Goal: Task Accomplishment & Management: Manage account settings

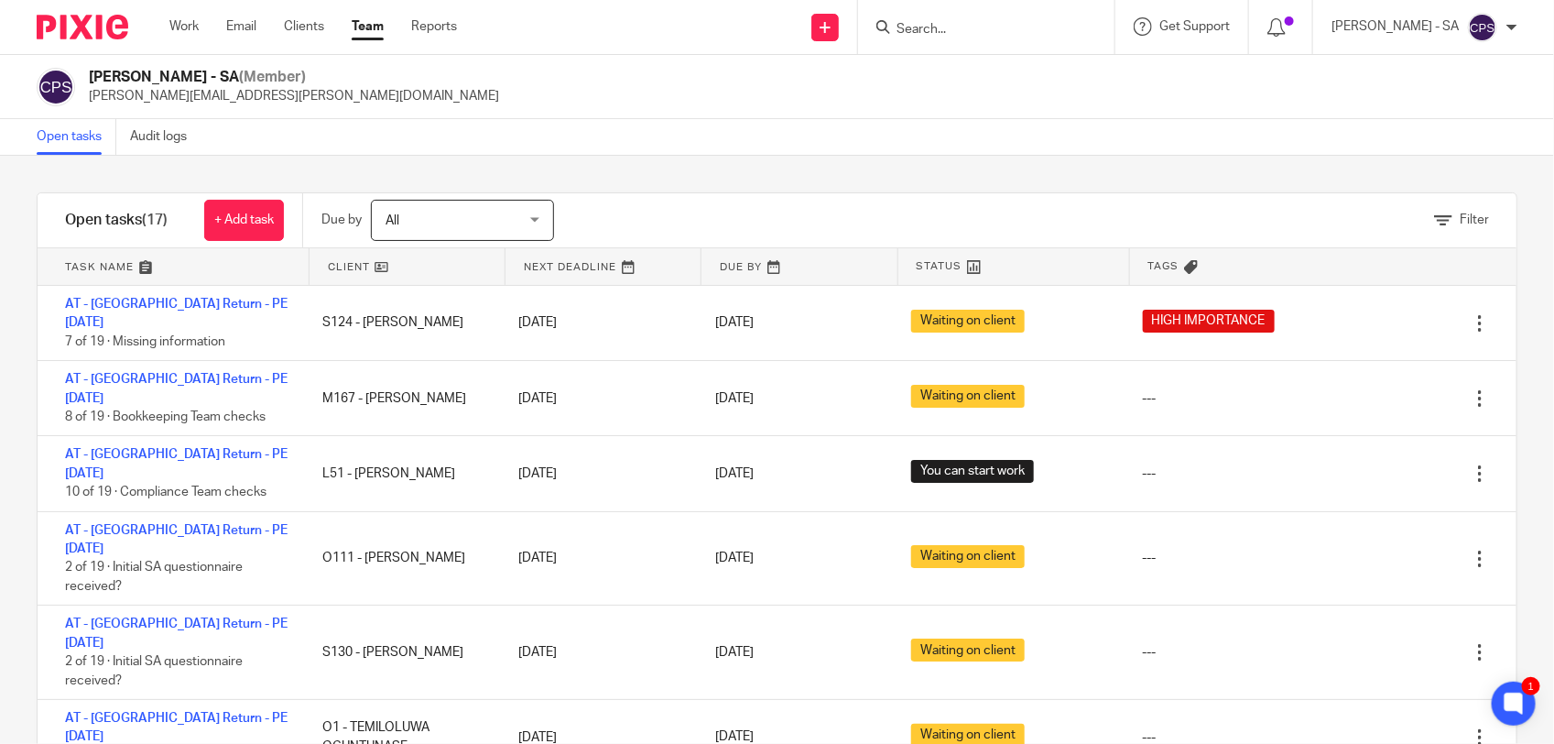
scroll to position [591, 0]
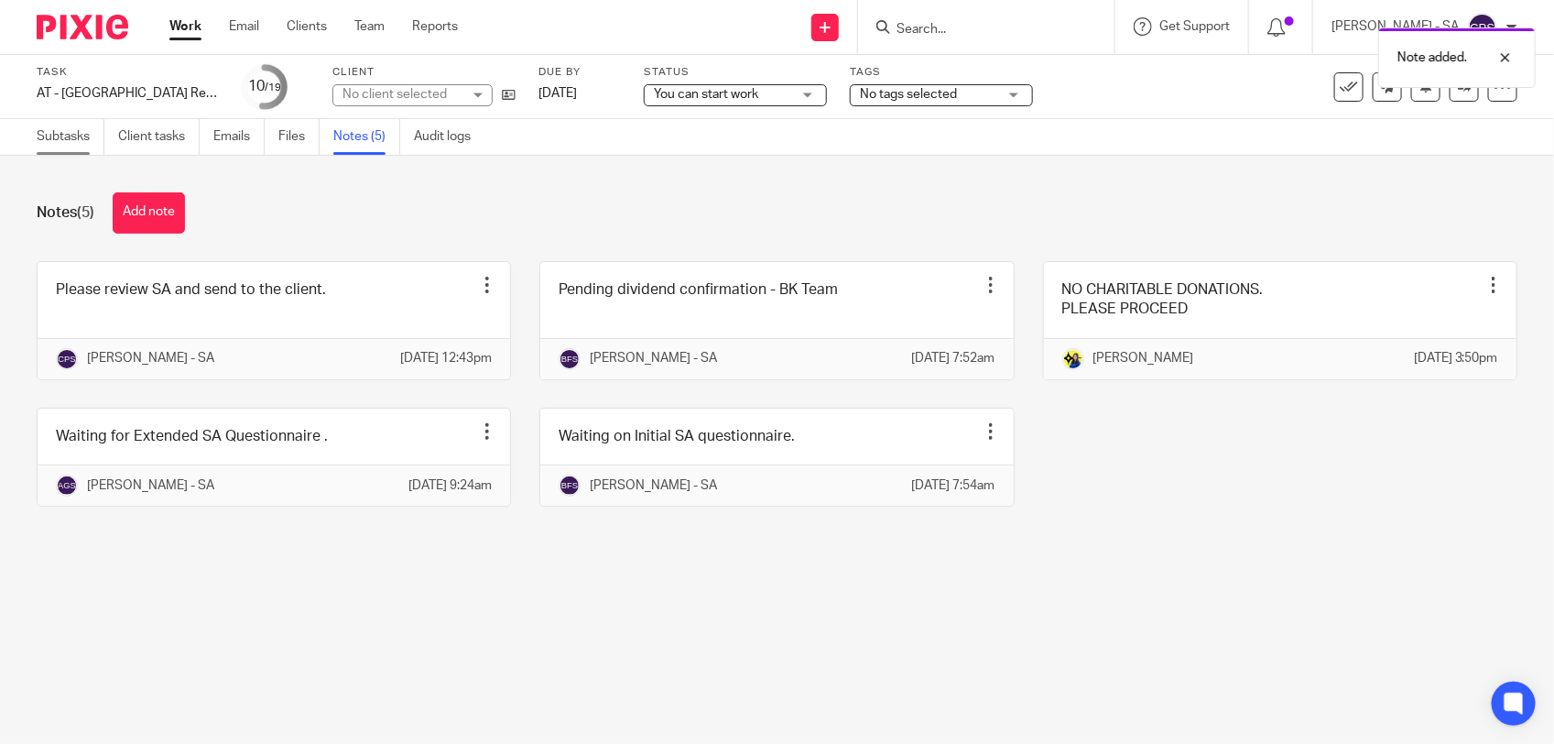
click at [64, 138] on link "Subtasks" at bounding box center [71, 137] width 68 height 36
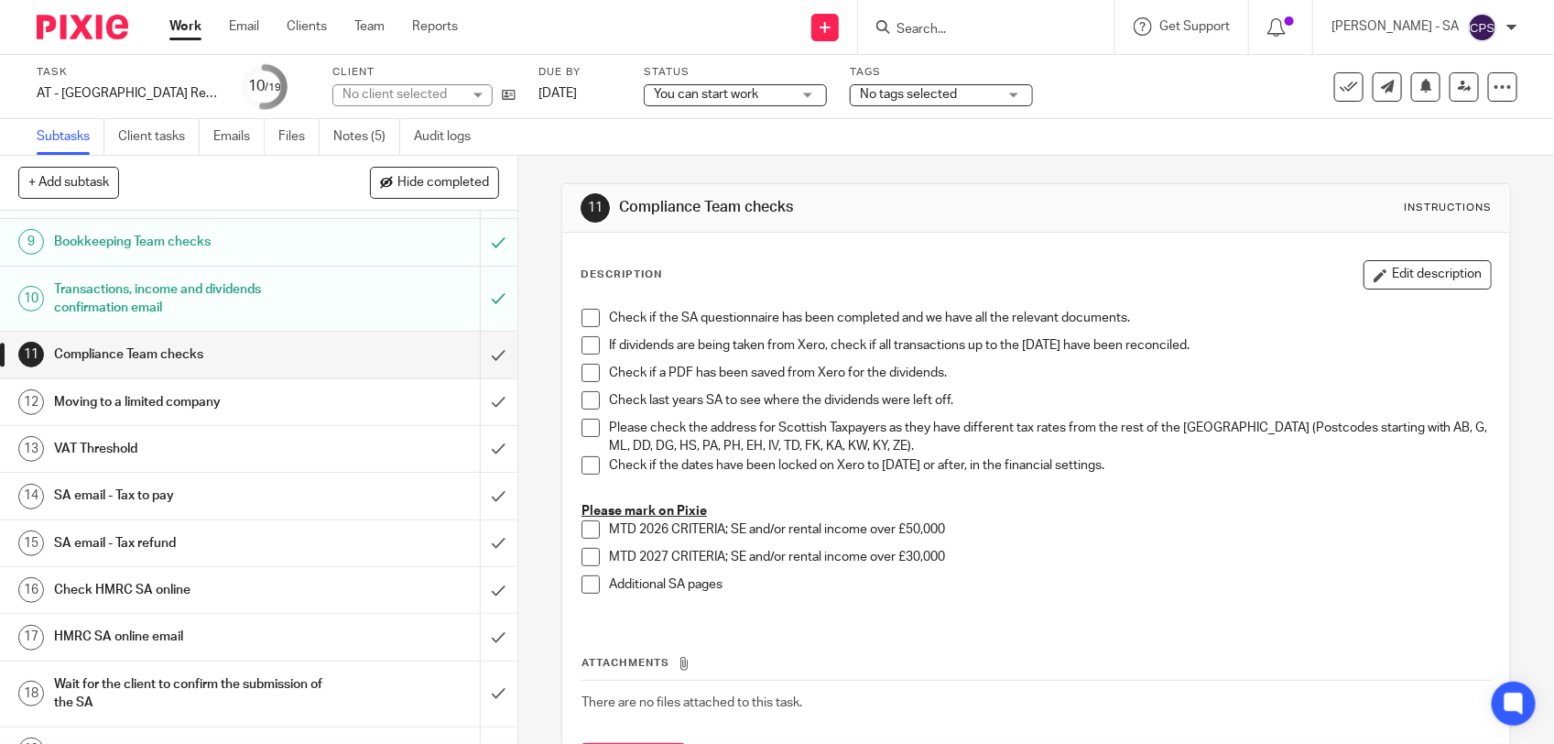
scroll to position [421, 0]
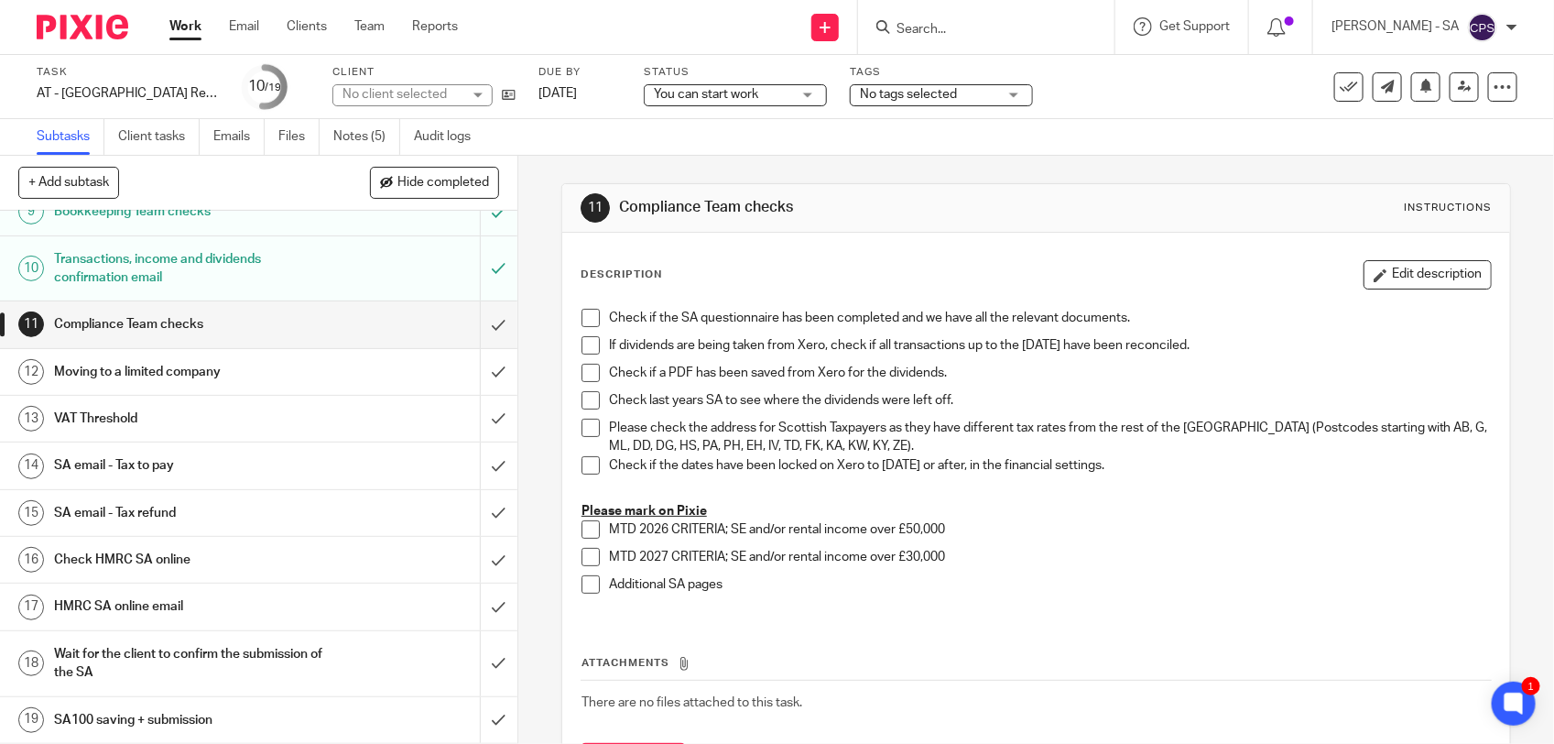
click at [215, 465] on h1 "SA email - Tax to pay" at bounding box center [190, 465] width 272 height 27
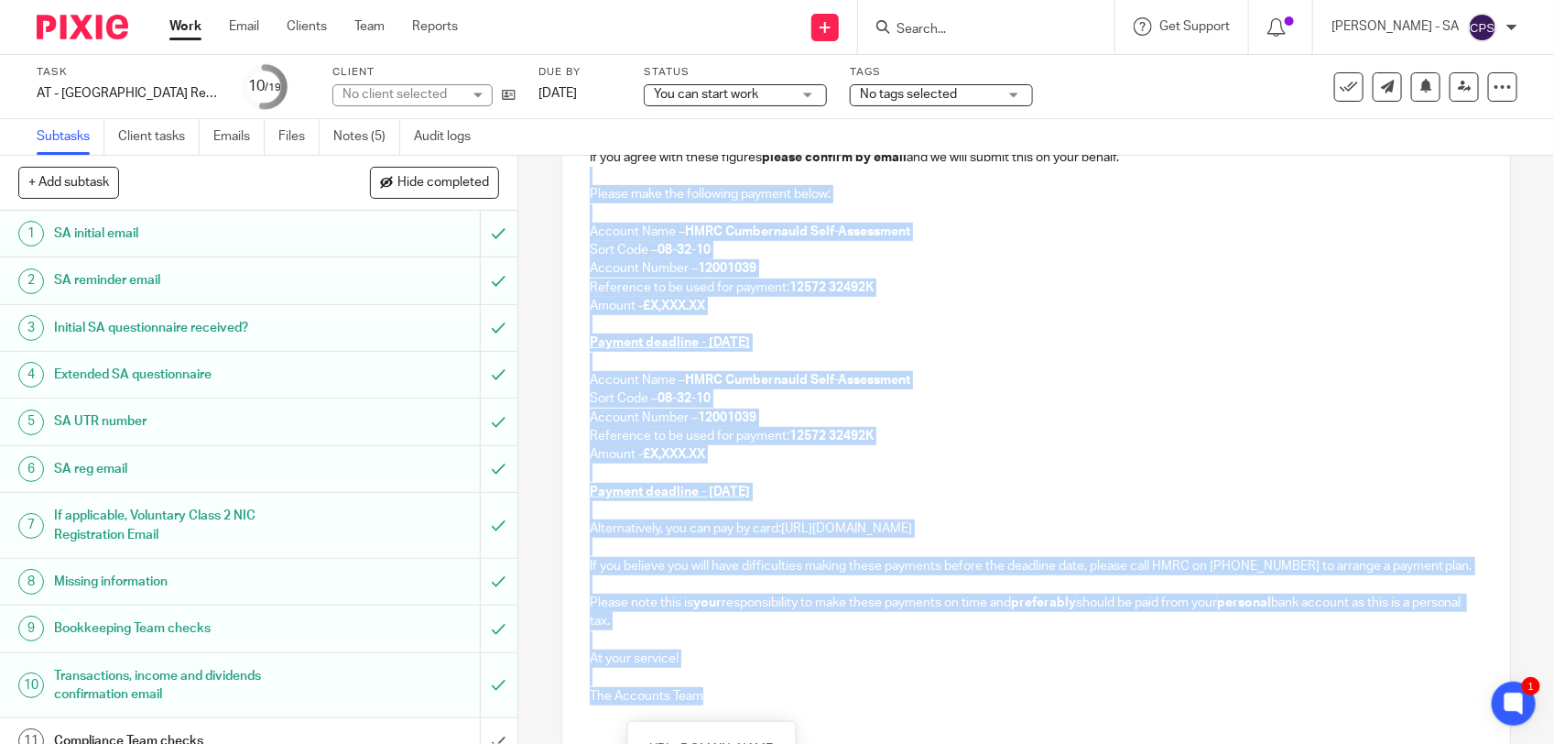
scroll to position [427, 0]
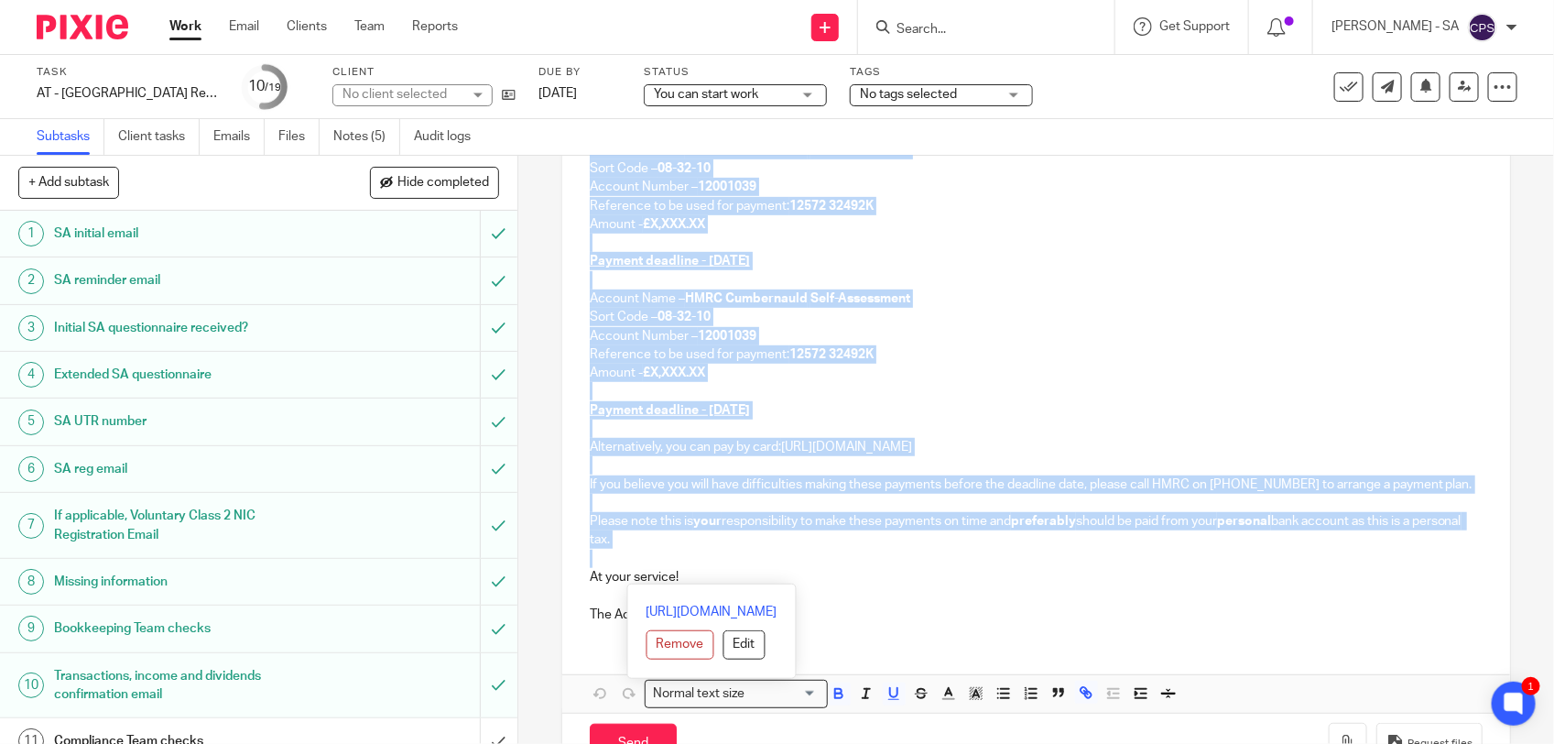
drag, startPoint x: 583, startPoint y: 291, endPoint x: 665, endPoint y: 572, distance: 293.0
click at [665, 572] on div "L51 - [PERSON_NAME] Dear Viet, We can confirm that your 2024-25 Self-Assessment…" at bounding box center [1036, 287] width 948 height 701
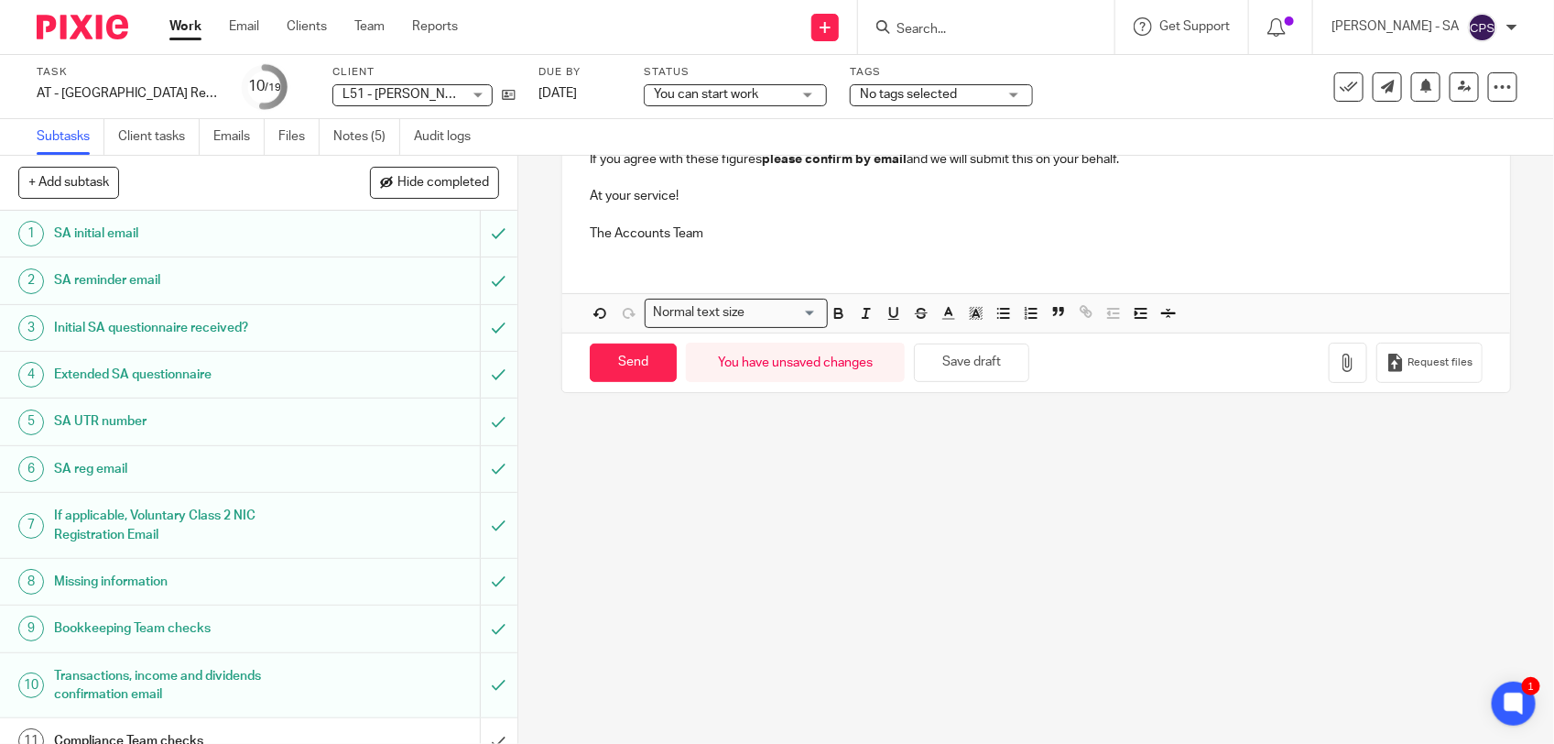
scroll to position [0, 0]
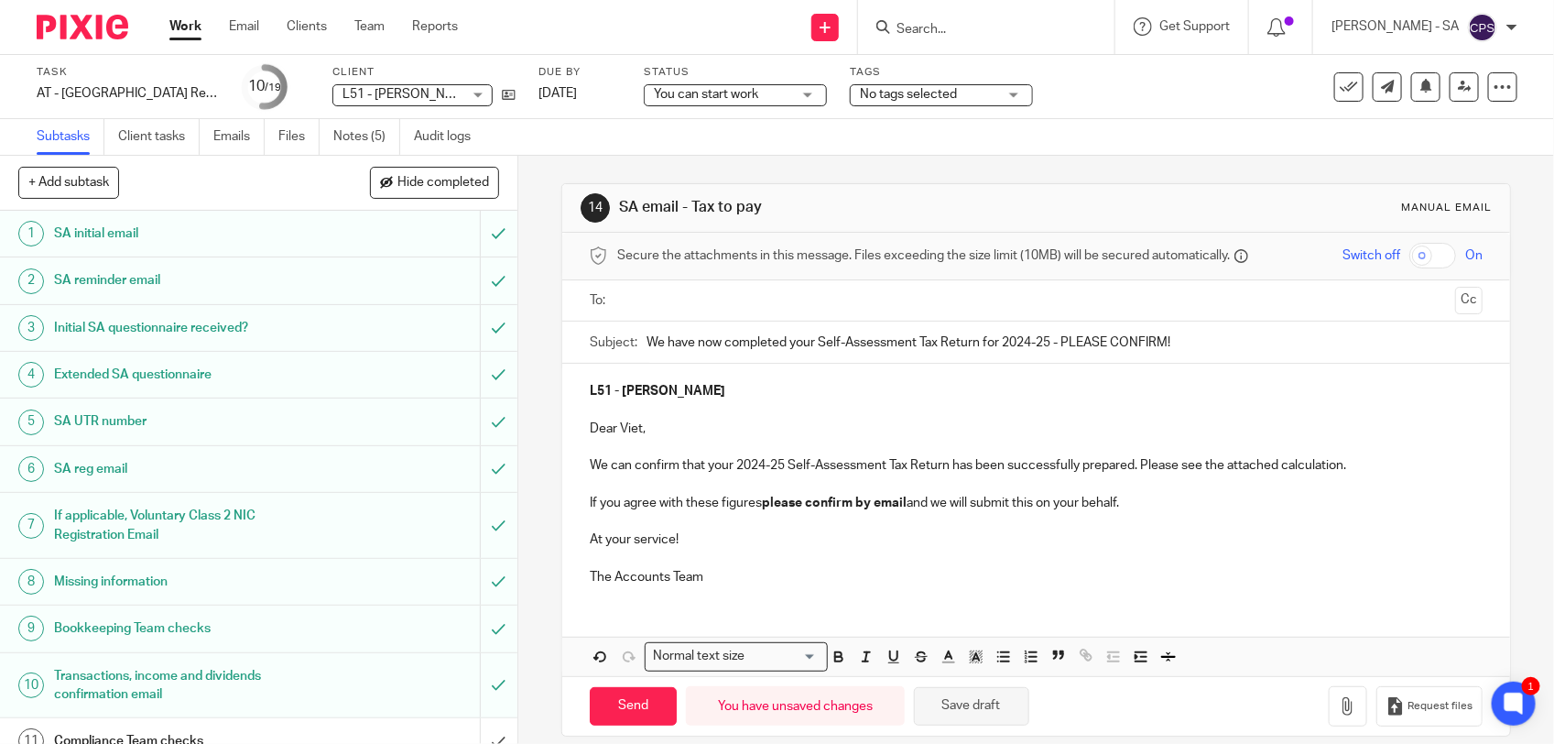
click at [978, 713] on button "Save draft" at bounding box center [971, 706] width 115 height 39
click at [985, 707] on button "Save draft" at bounding box center [971, 706] width 115 height 39
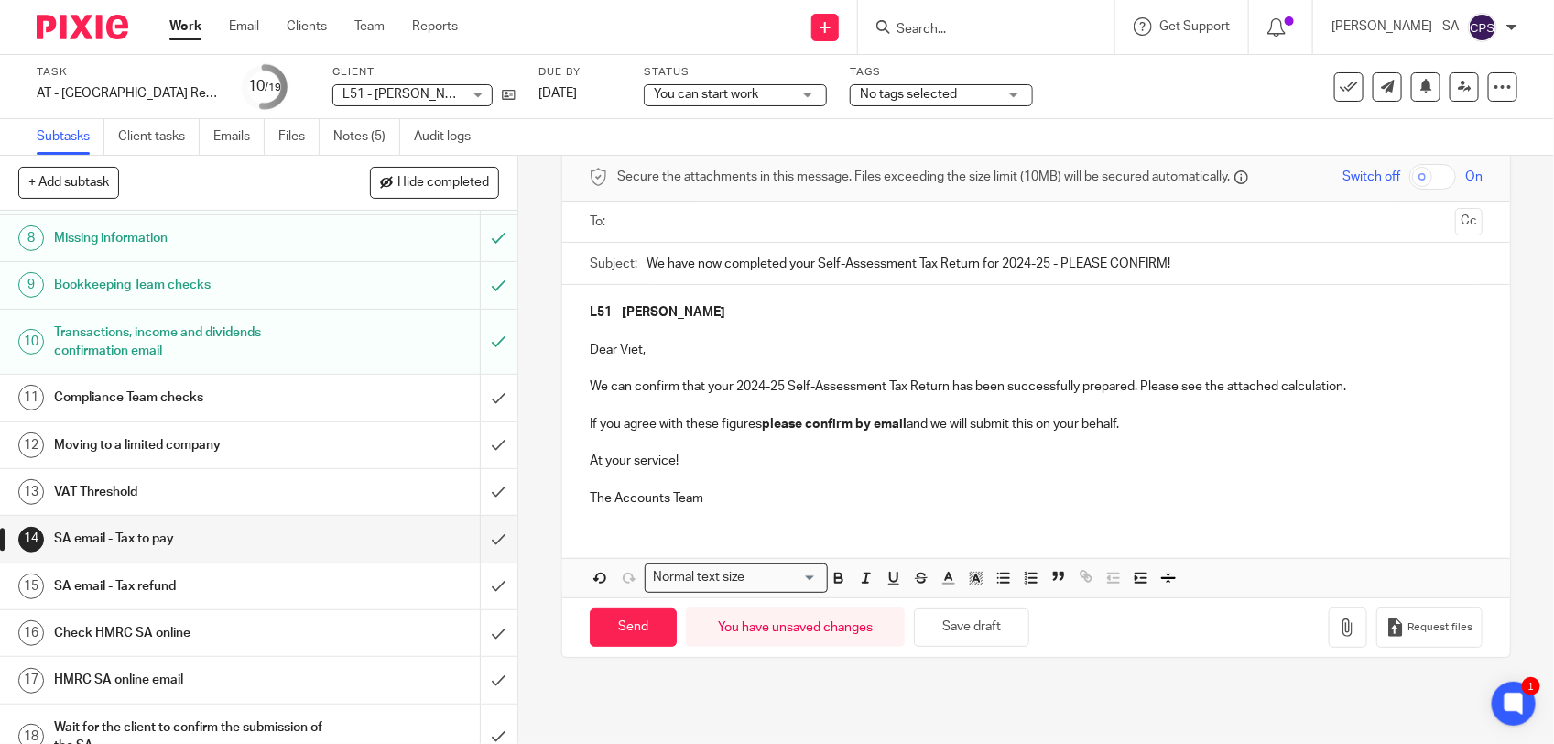
scroll to position [114, 0]
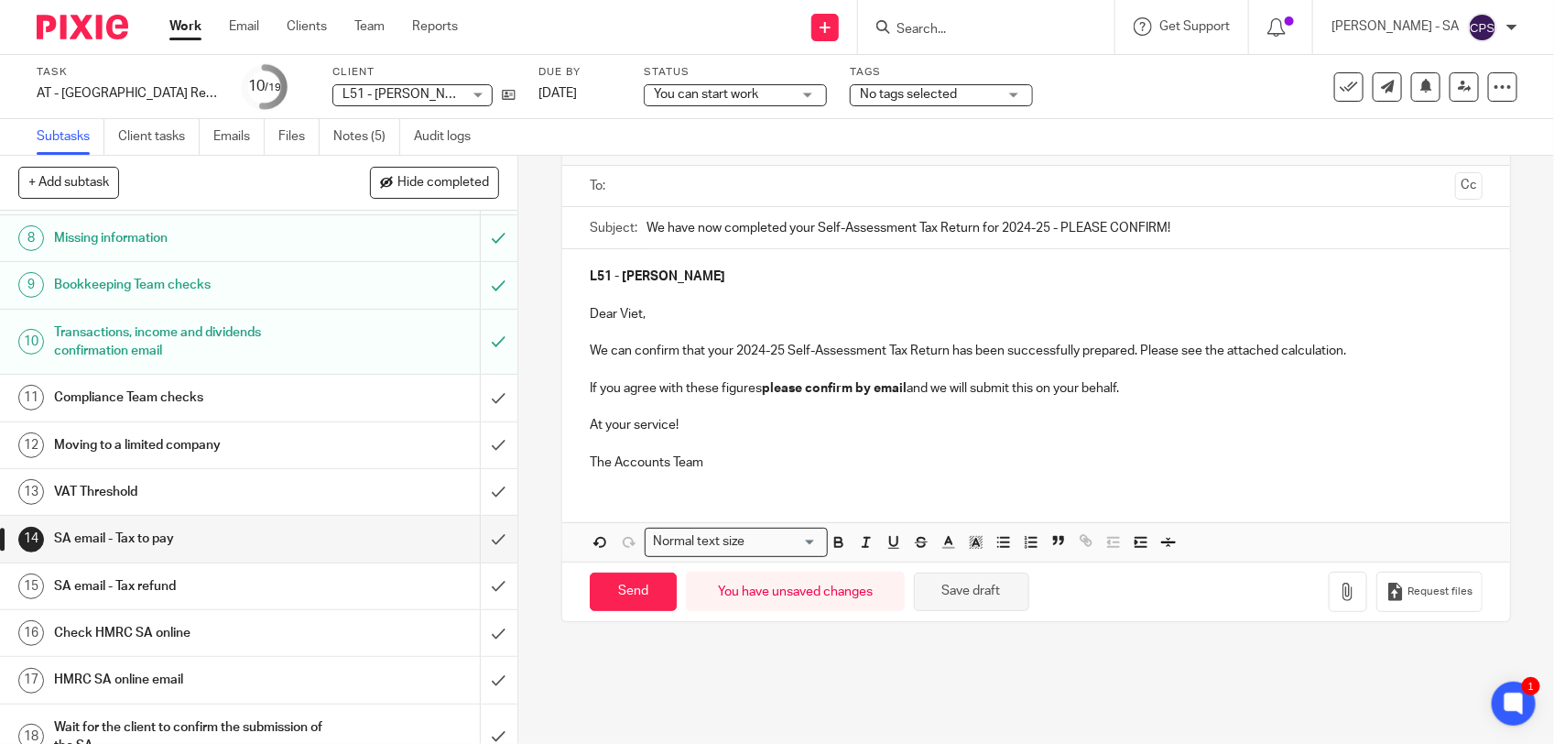
click at [972, 598] on button "Save draft" at bounding box center [971, 591] width 115 height 39
click at [368, 135] on link "Notes (5)" at bounding box center [366, 137] width 67 height 36
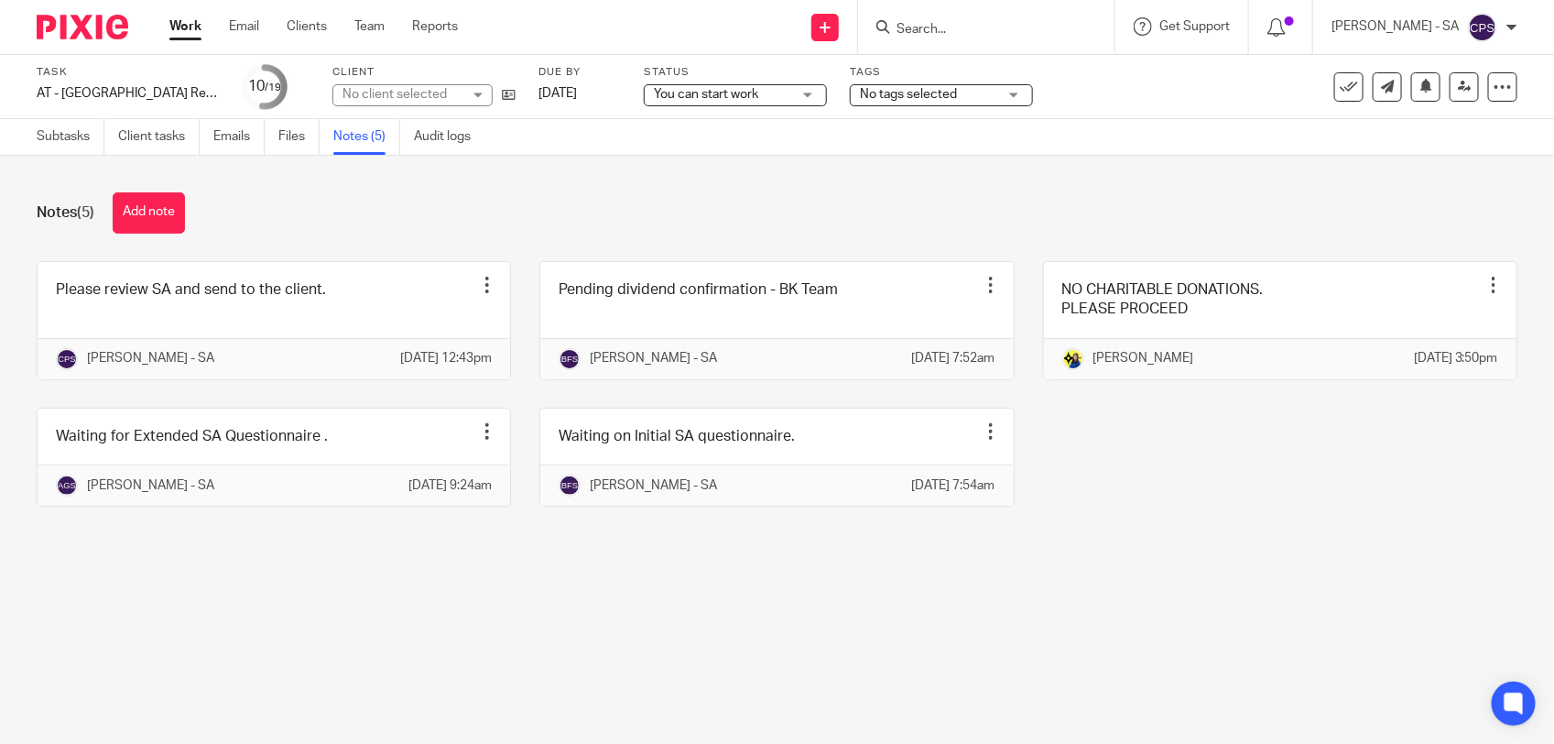
click at [733, 93] on span "You can start work" at bounding box center [706, 94] width 104 height 13
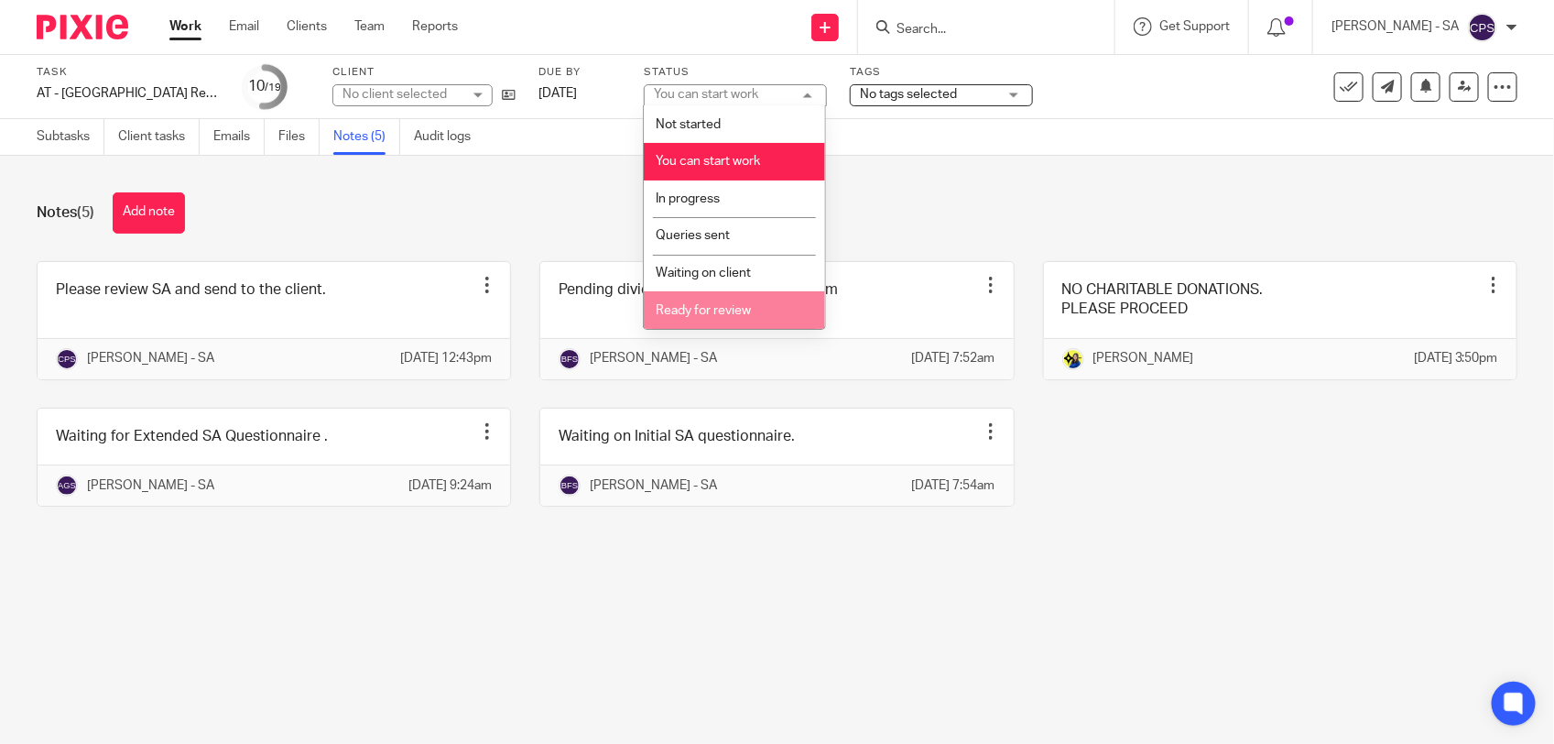
click at [720, 298] on li "Ready for review" at bounding box center [734, 310] width 181 height 38
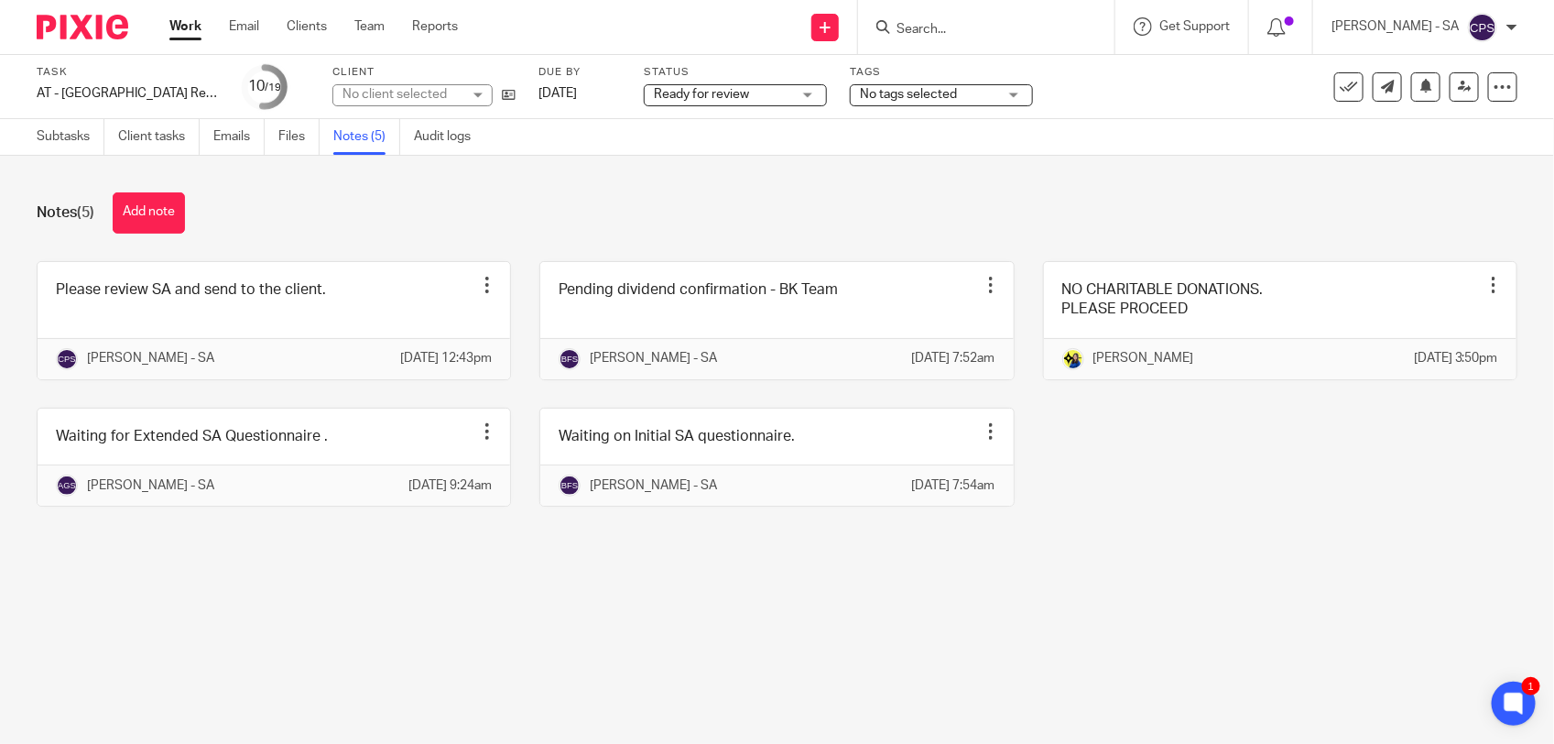
click at [886, 171] on div "Notes (5) Add note Please review SA and send to the client. Edit note Delete no…" at bounding box center [777, 363] width 1554 height 415
click at [1458, 83] on icon at bounding box center [1465, 87] width 14 height 14
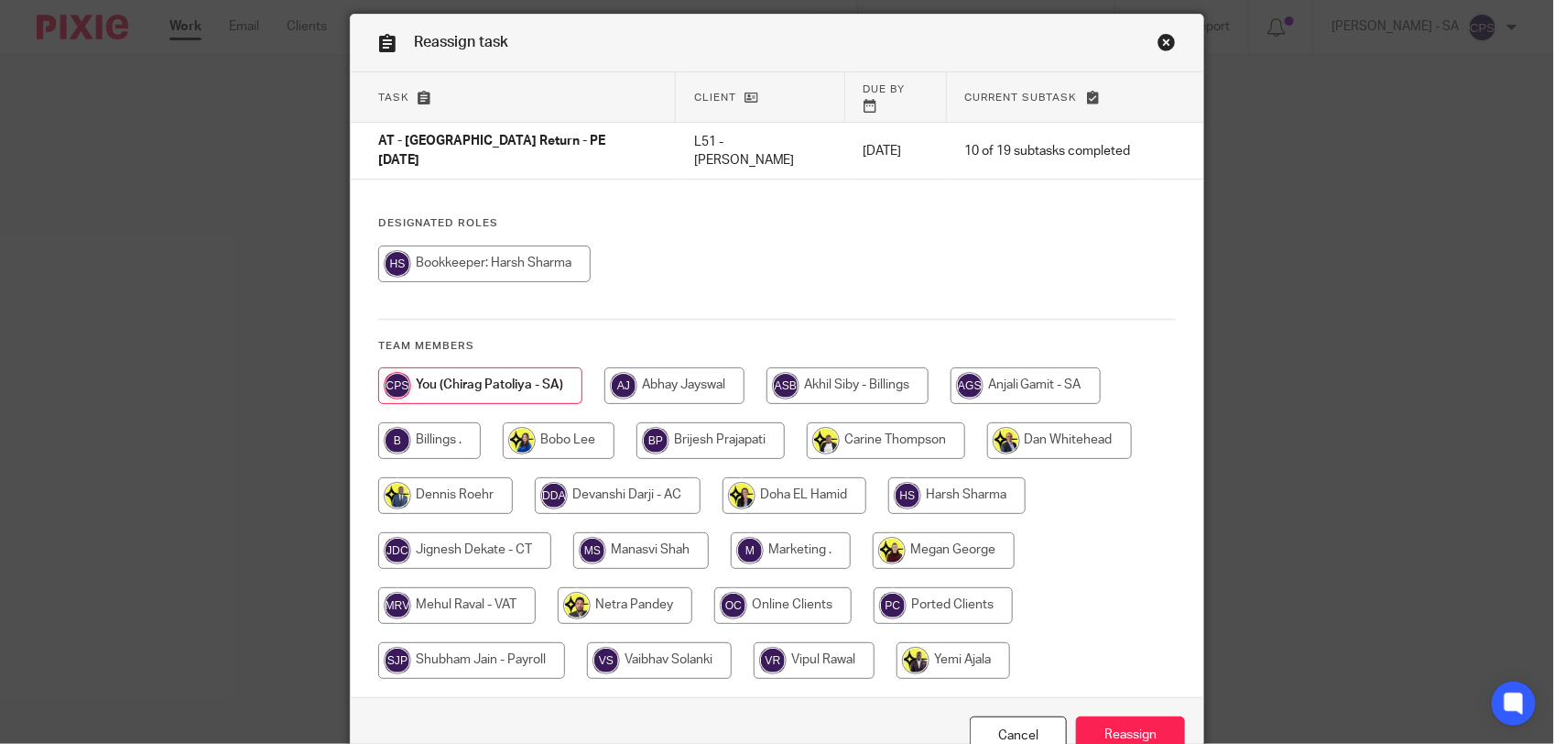
scroll to position [114, 0]
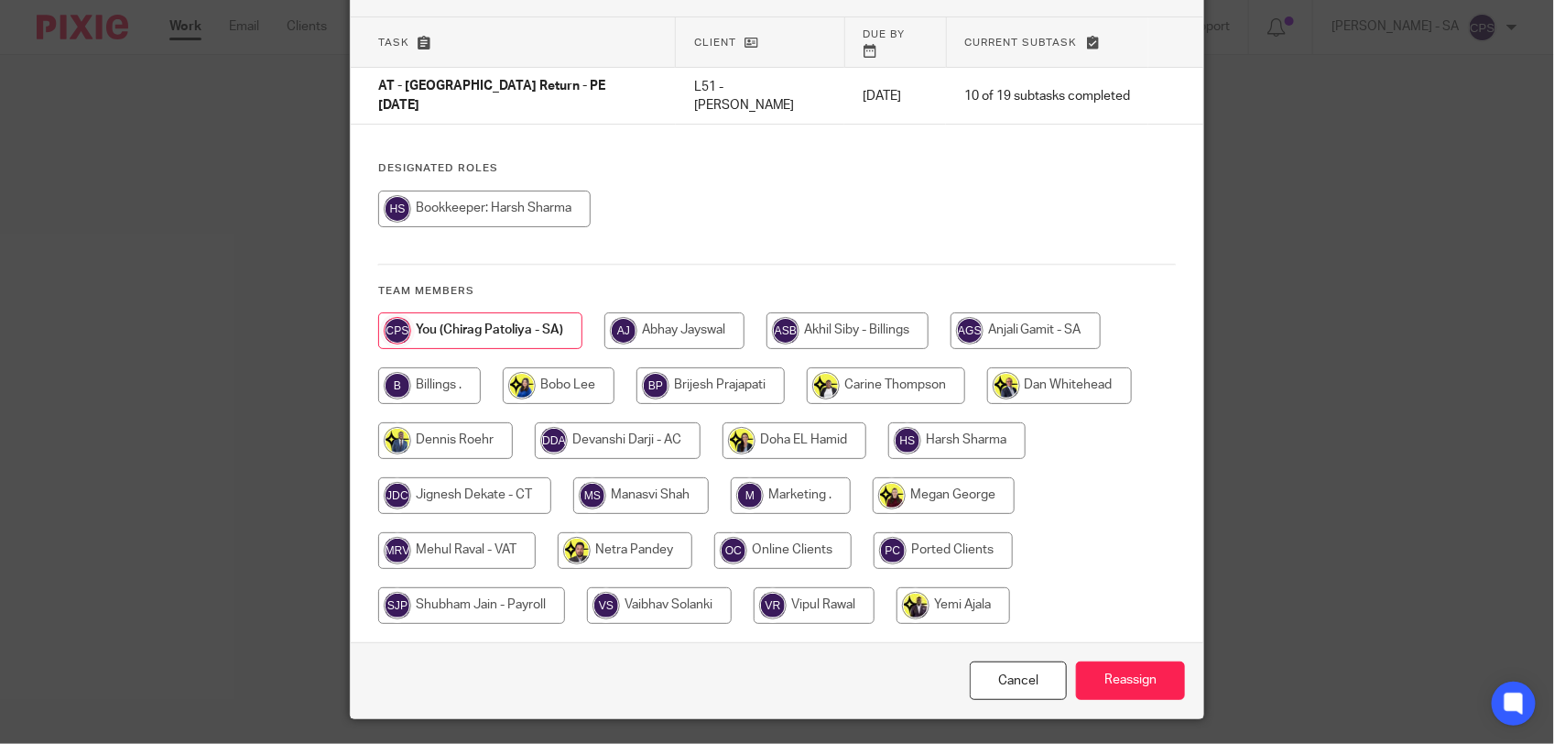
click at [600, 532] on input "radio" at bounding box center [625, 550] width 135 height 37
radio input "true"
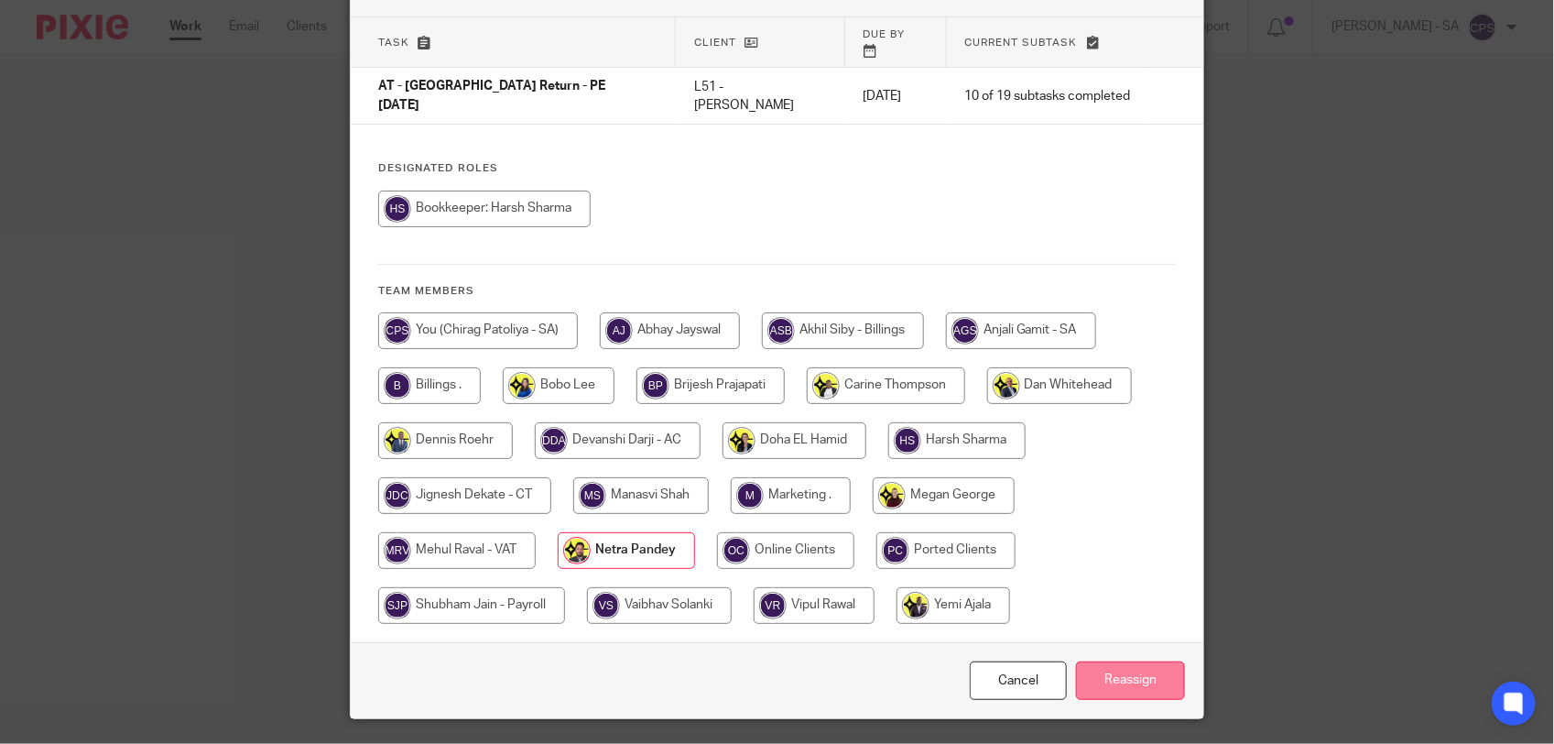
click at [1106, 661] on input "Reassign" at bounding box center [1130, 680] width 109 height 39
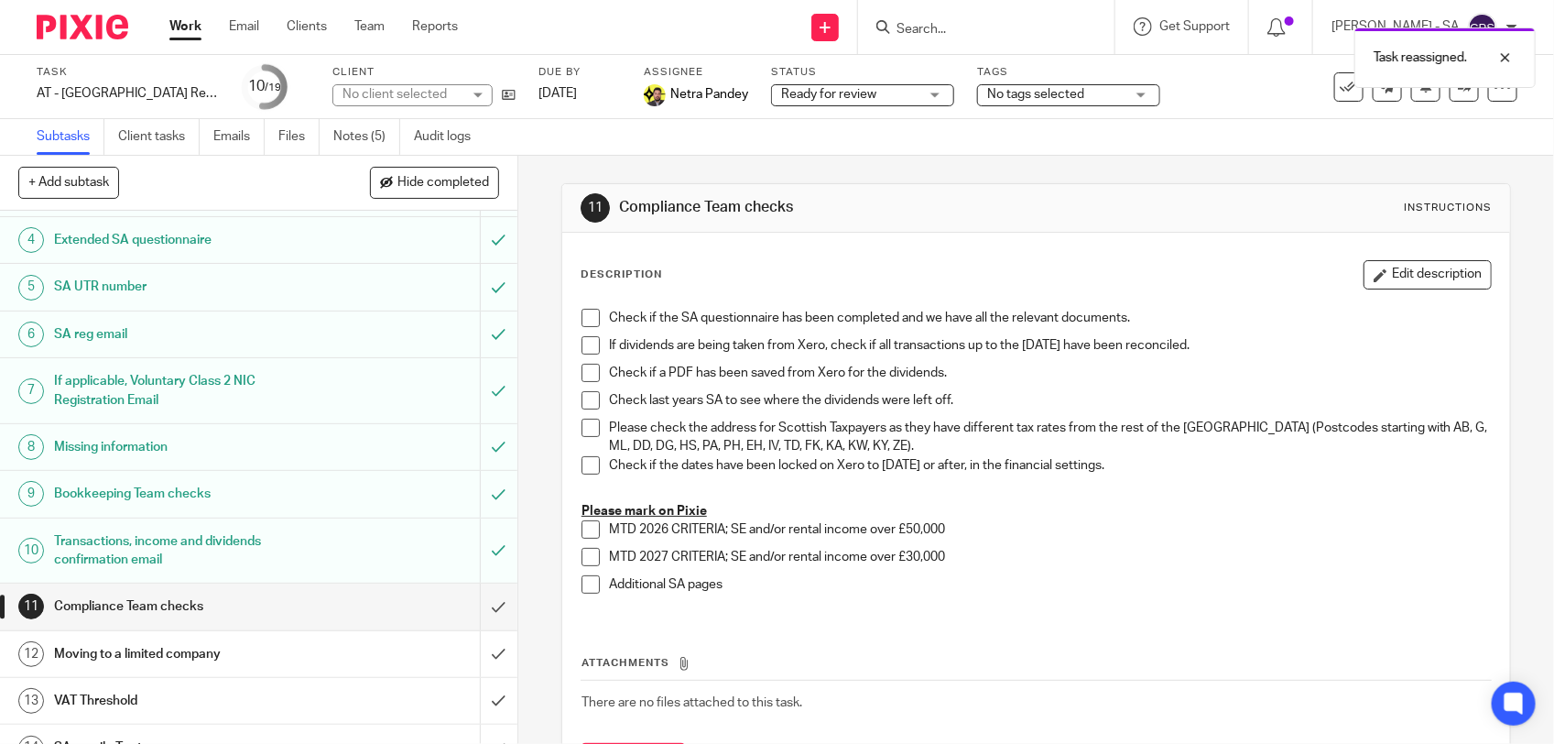
scroll to position [421, 0]
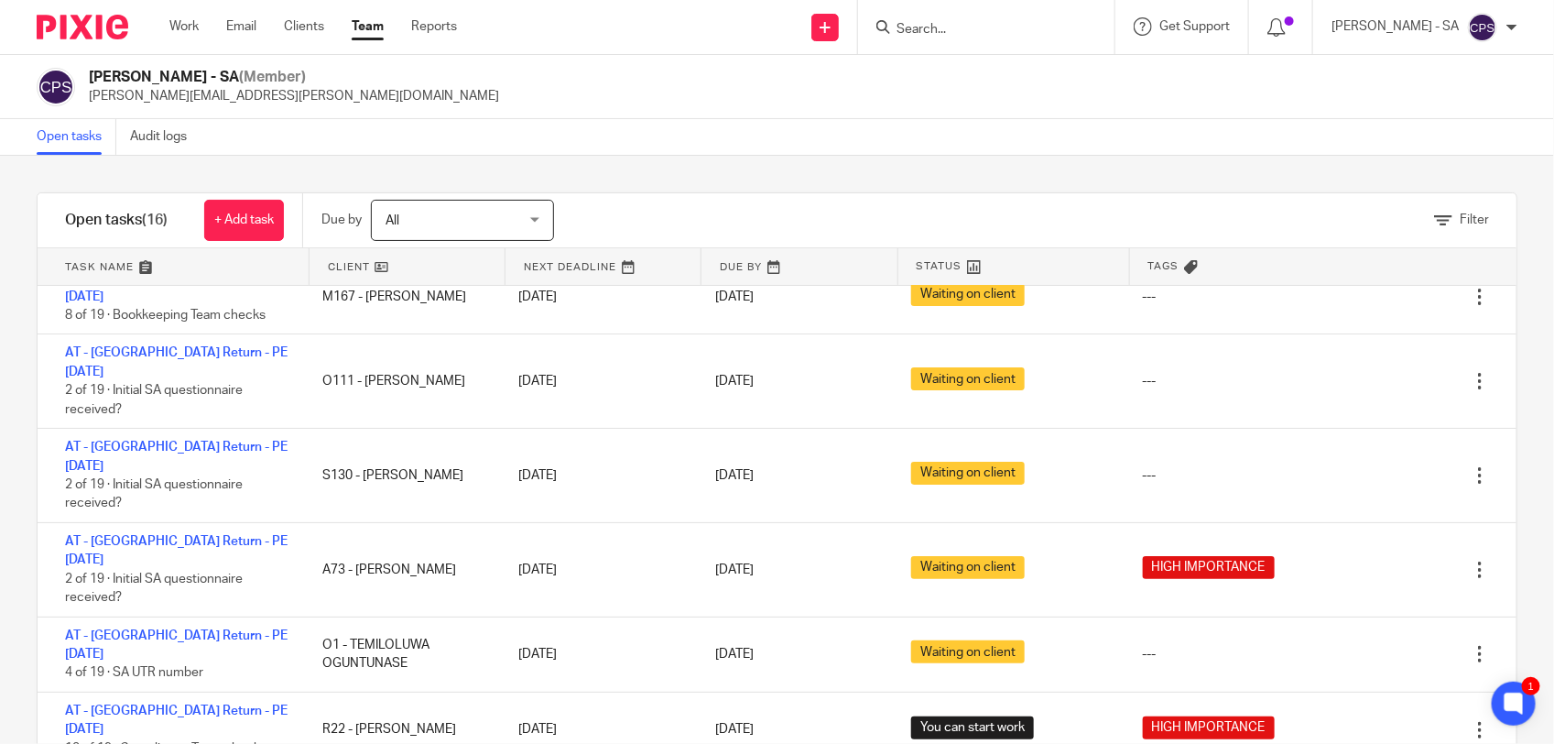
scroll to position [93, 0]
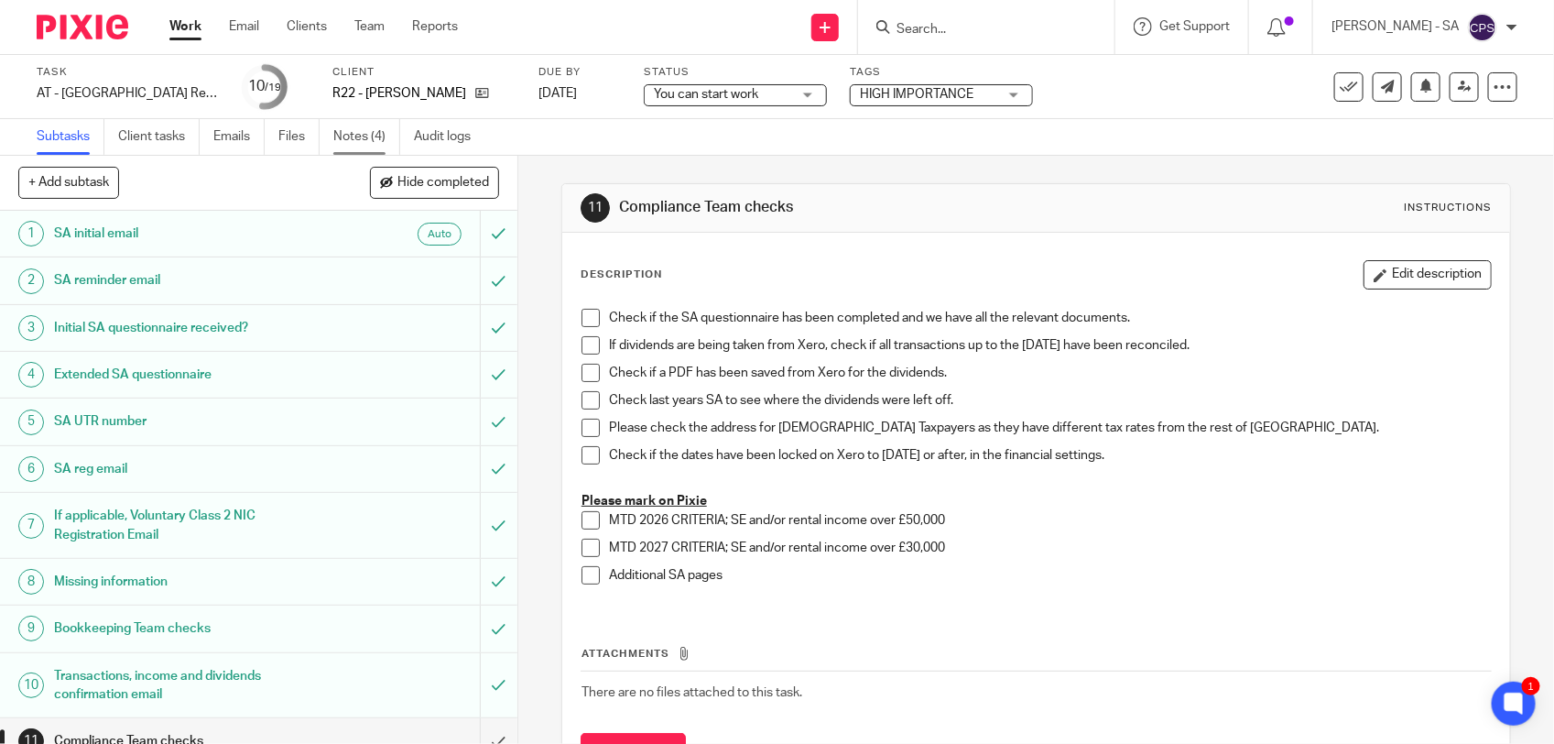
click at [366, 139] on link "Notes (4)" at bounding box center [366, 137] width 67 height 36
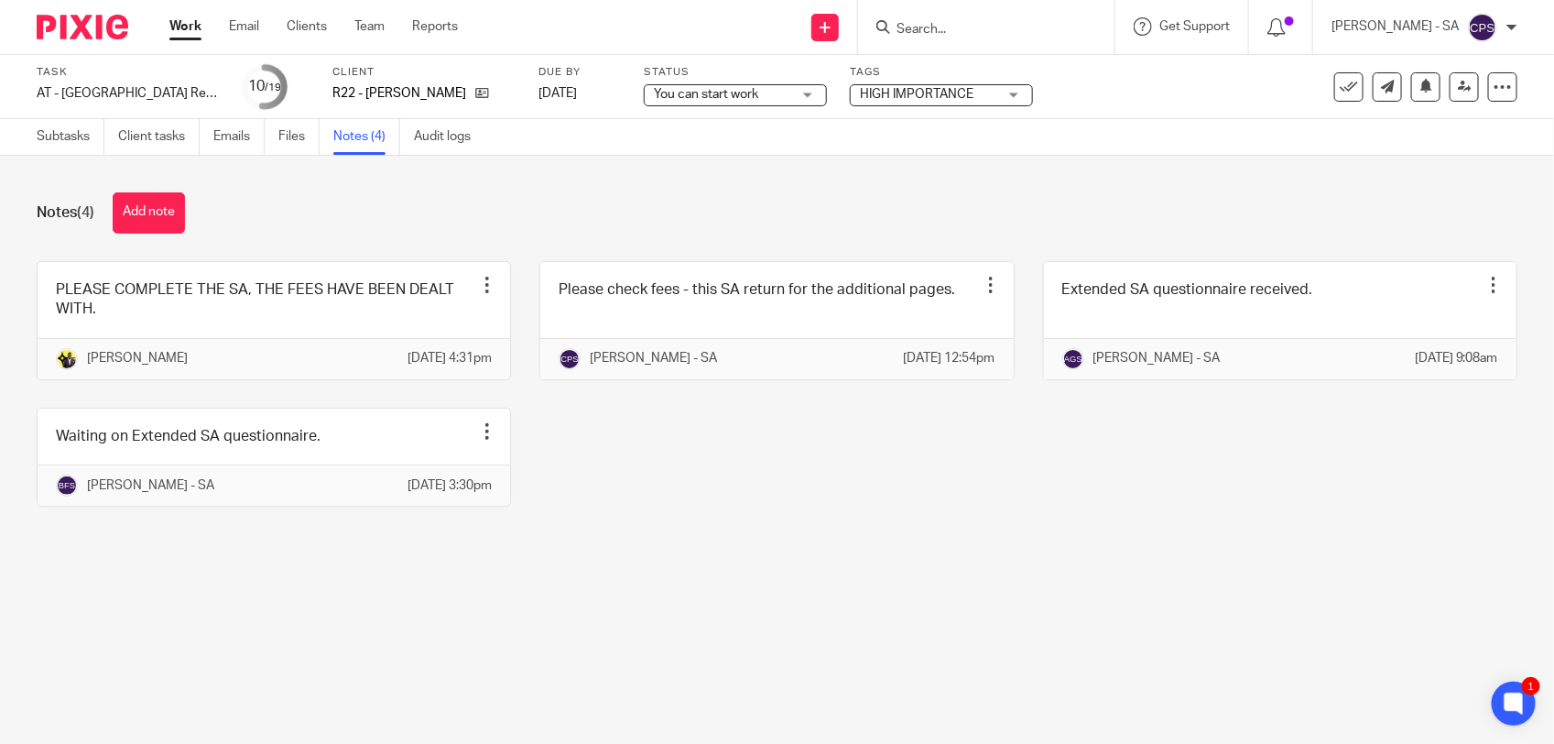
click at [701, 92] on span "You can start work" at bounding box center [706, 94] width 104 height 13
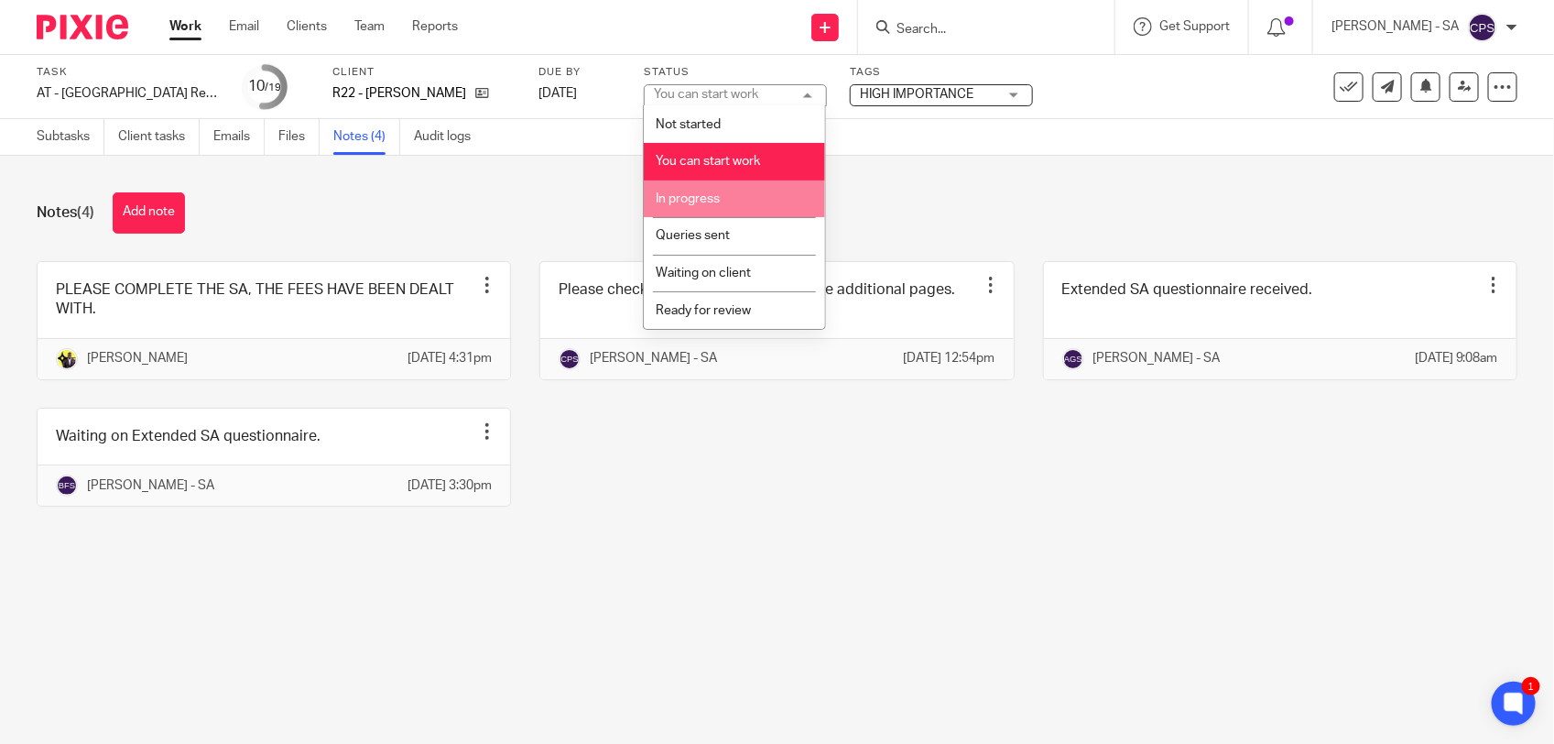
click at [729, 206] on li "In progress" at bounding box center [734, 199] width 181 height 38
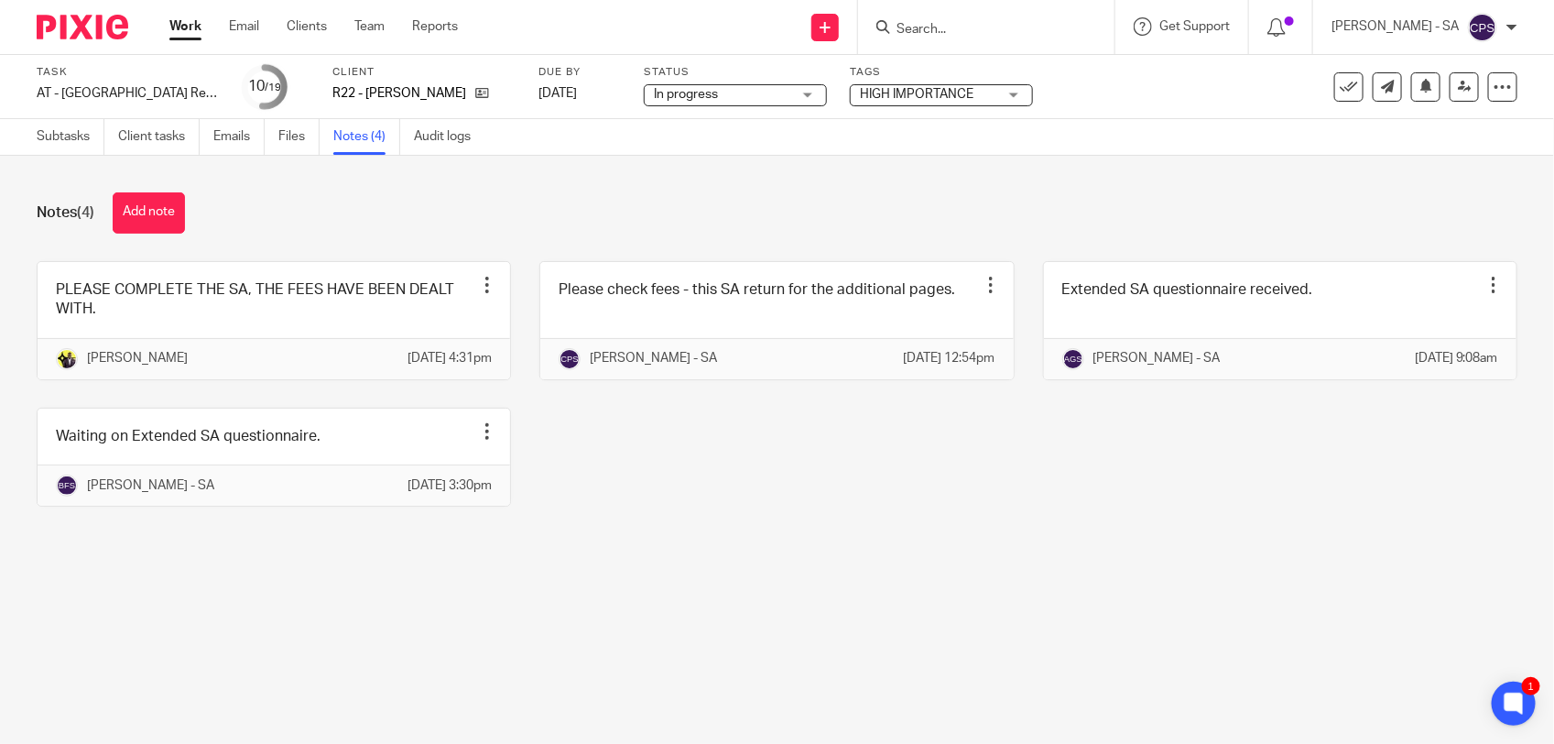
click at [584, 203] on div "Notes (4) Add note" at bounding box center [777, 212] width 1481 height 41
